Goal: Find specific page/section: Find specific page/section

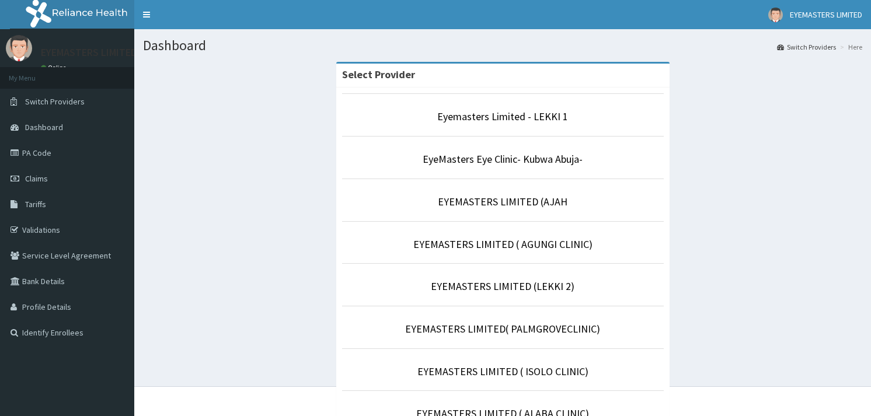
click at [471, 207] on link "EYEMASTERS LIMITED (AJAH" at bounding box center [503, 201] width 130 height 13
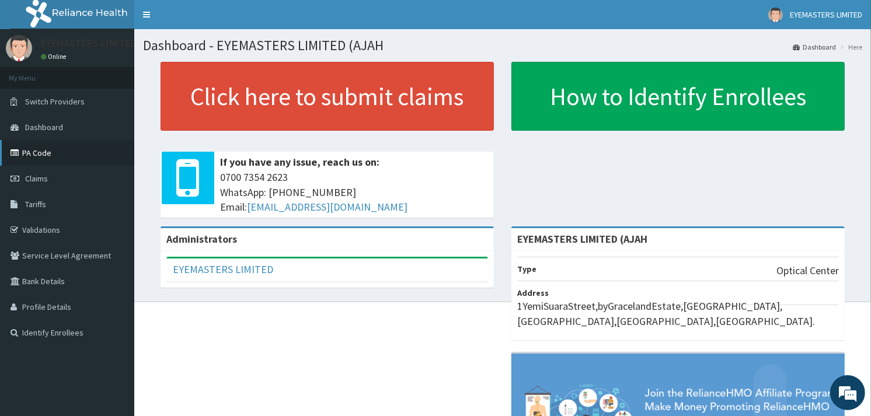
click at [61, 148] on link "PA Code" at bounding box center [67, 153] width 134 height 26
